Goal: Navigation & Orientation: Find specific page/section

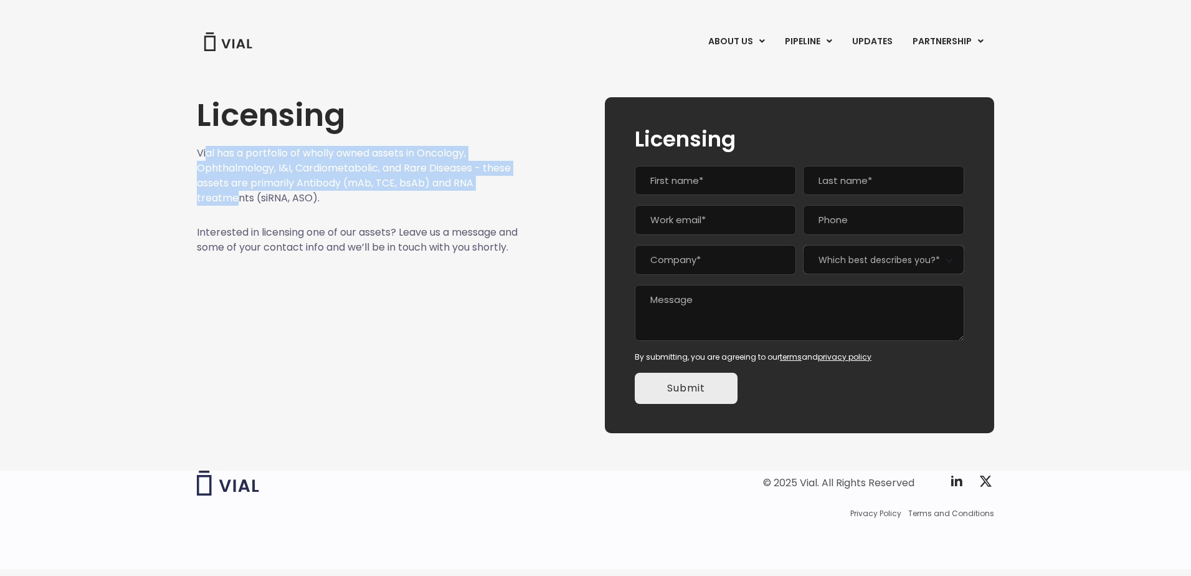
drag, startPoint x: 217, startPoint y: 156, endPoint x: 236, endPoint y: 193, distance: 41.2
click at [236, 193] on p "Vial has a portfolio of wholly owned assets in Oncology, Ophthalmology, I&I, Ca…" at bounding box center [357, 176] width 321 height 60
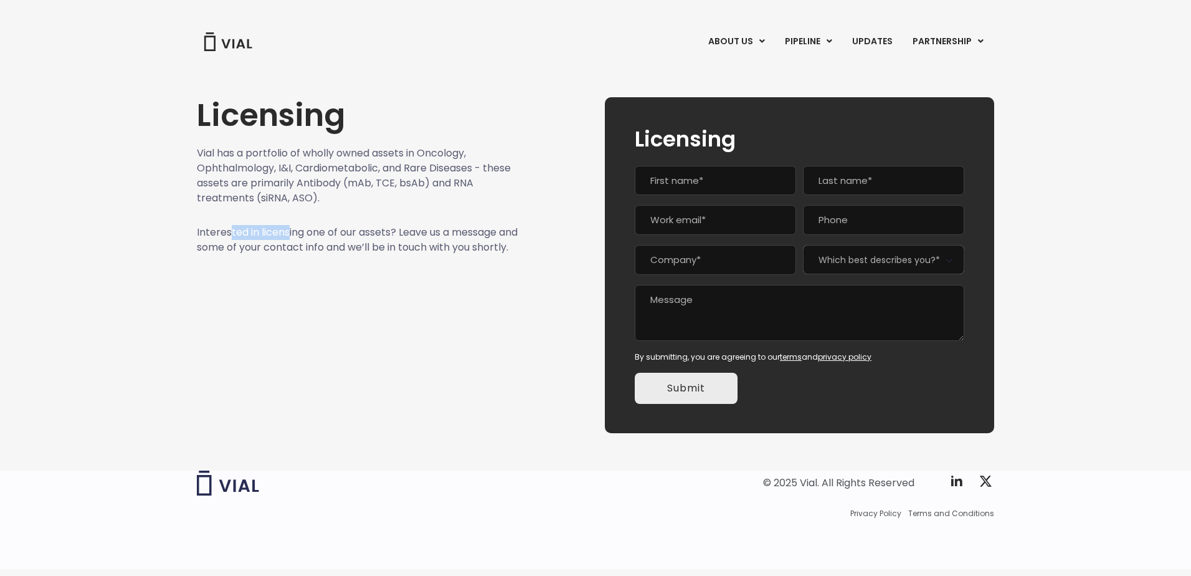
drag, startPoint x: 236, startPoint y: 193, endPoint x: 321, endPoint y: 239, distance: 97.3
click at [318, 239] on p "Interested in licensing one of our assets? Leave us a message and some of your …" at bounding box center [357, 240] width 321 height 30
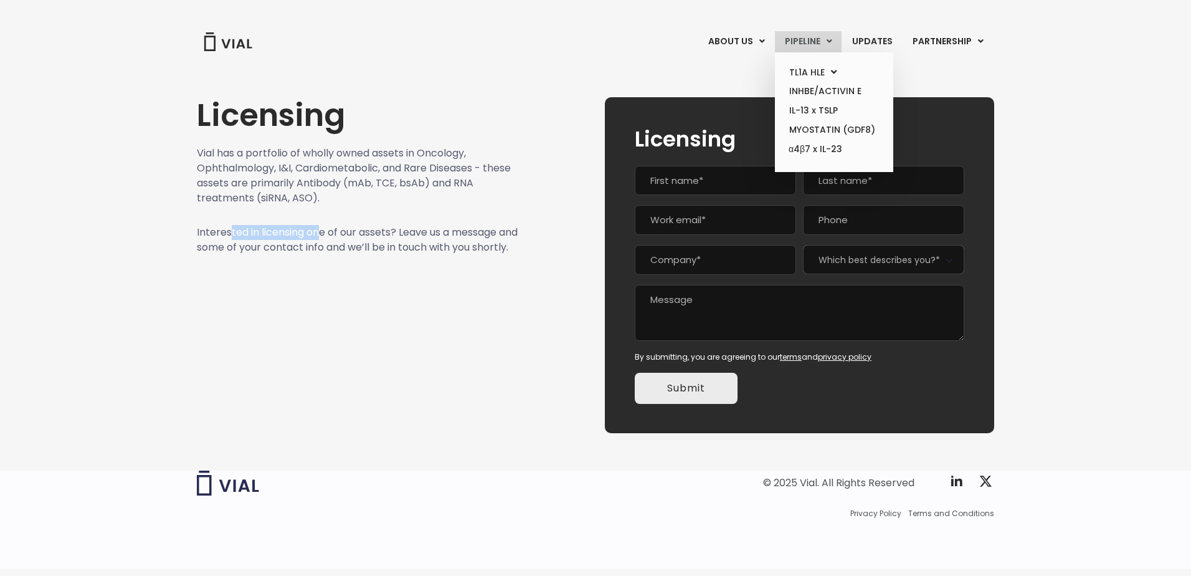
click at [806, 47] on link "PIPELINE" at bounding box center [808, 41] width 67 height 21
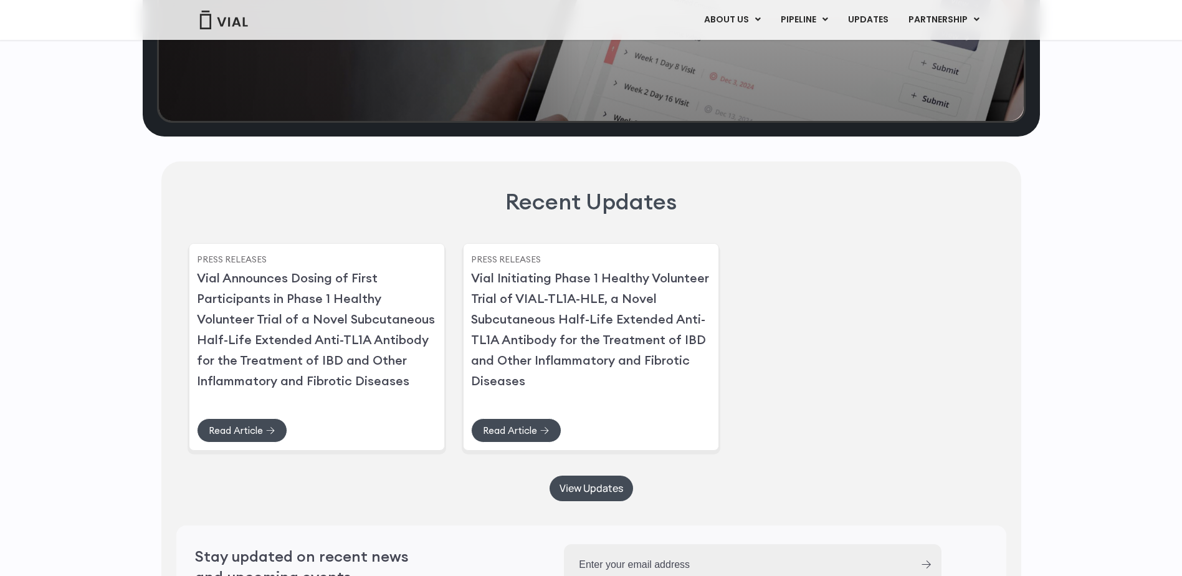
scroll to position [2513, 0]
